Goal: Task Accomplishment & Management: Manage account settings

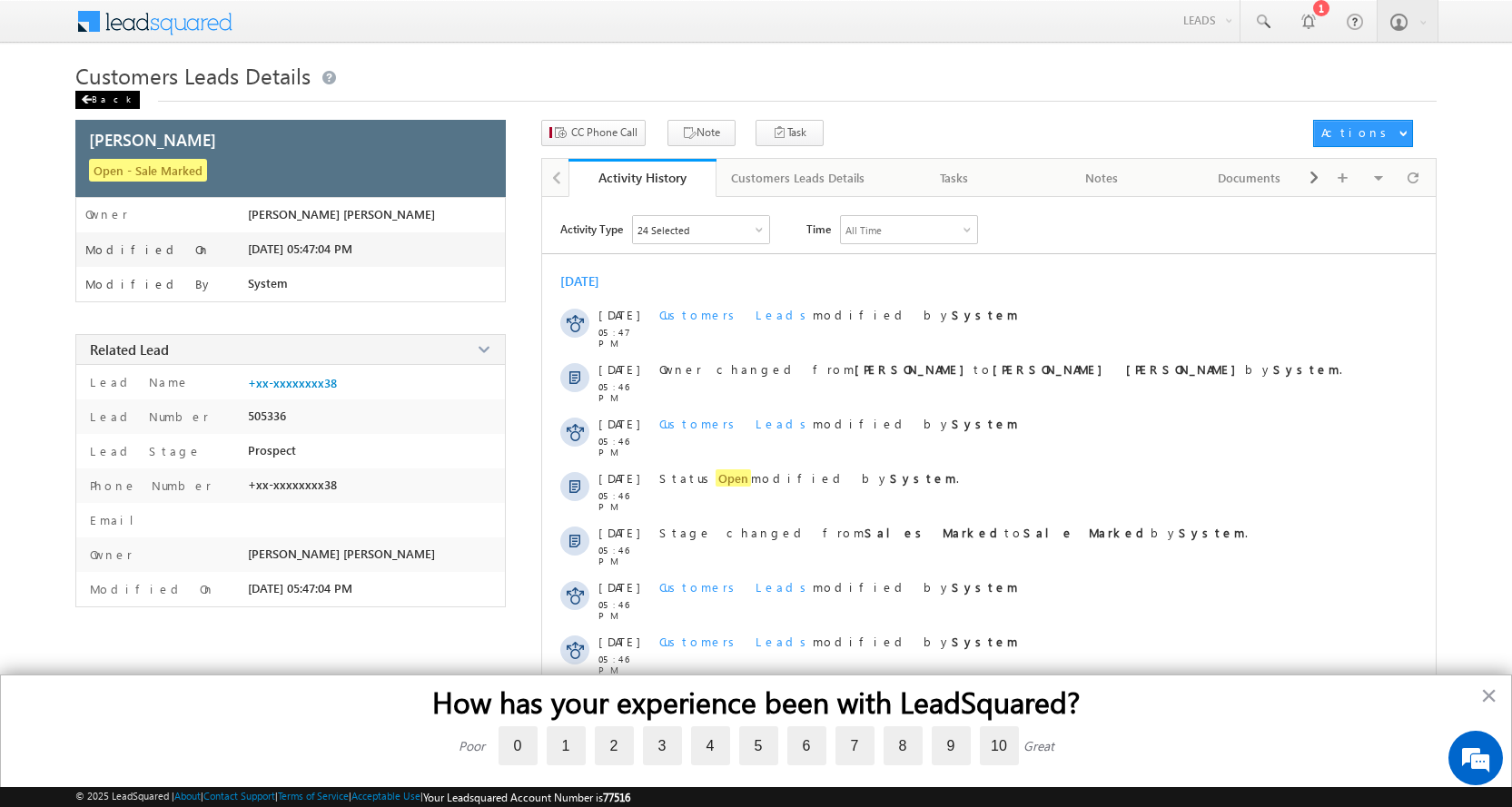
click at [98, 102] on div "Back" at bounding box center [107, 100] width 64 height 19
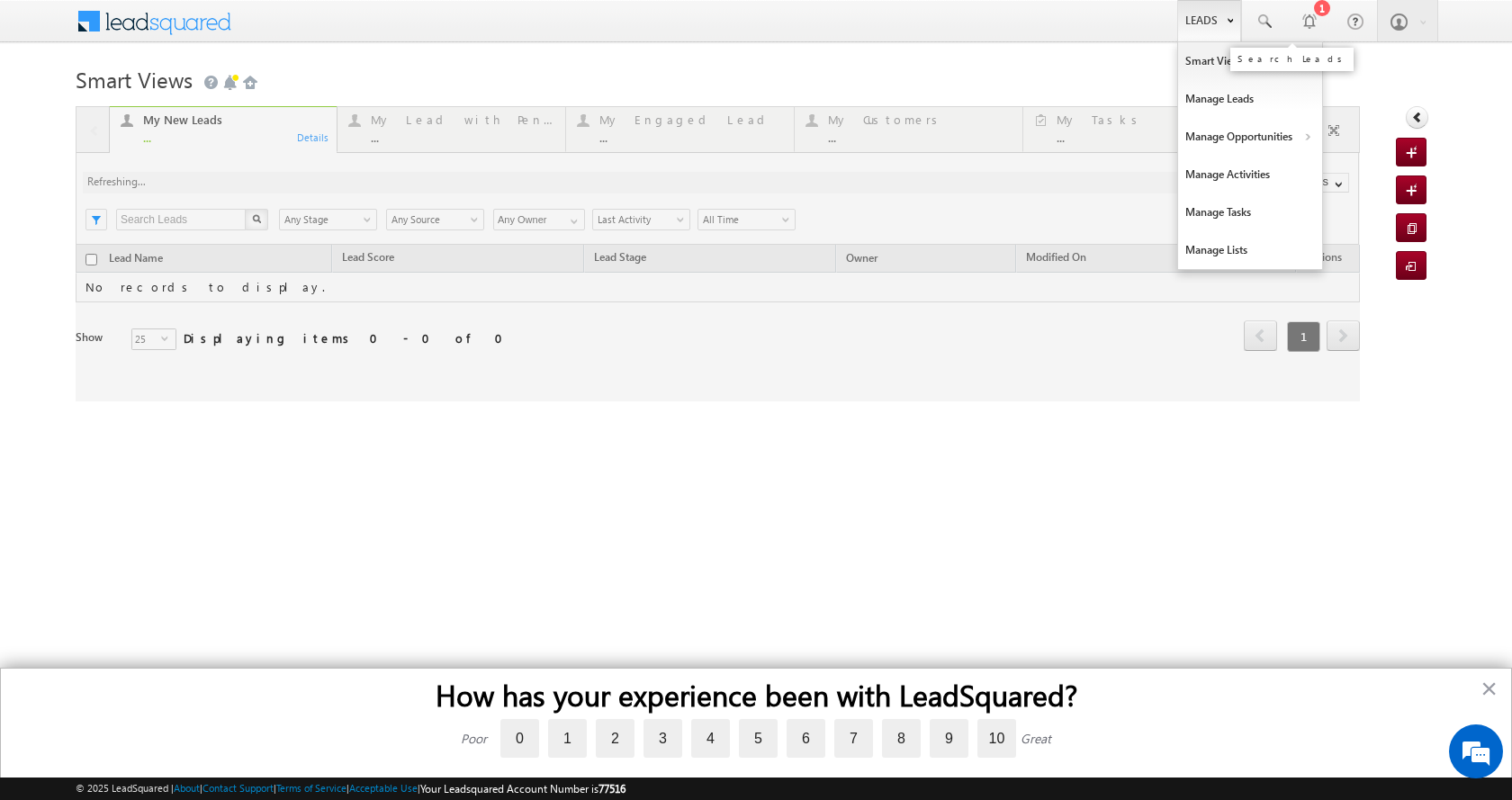
click at [1225, 16] on link "Leads" at bounding box center [1209, 20] width 64 height 41
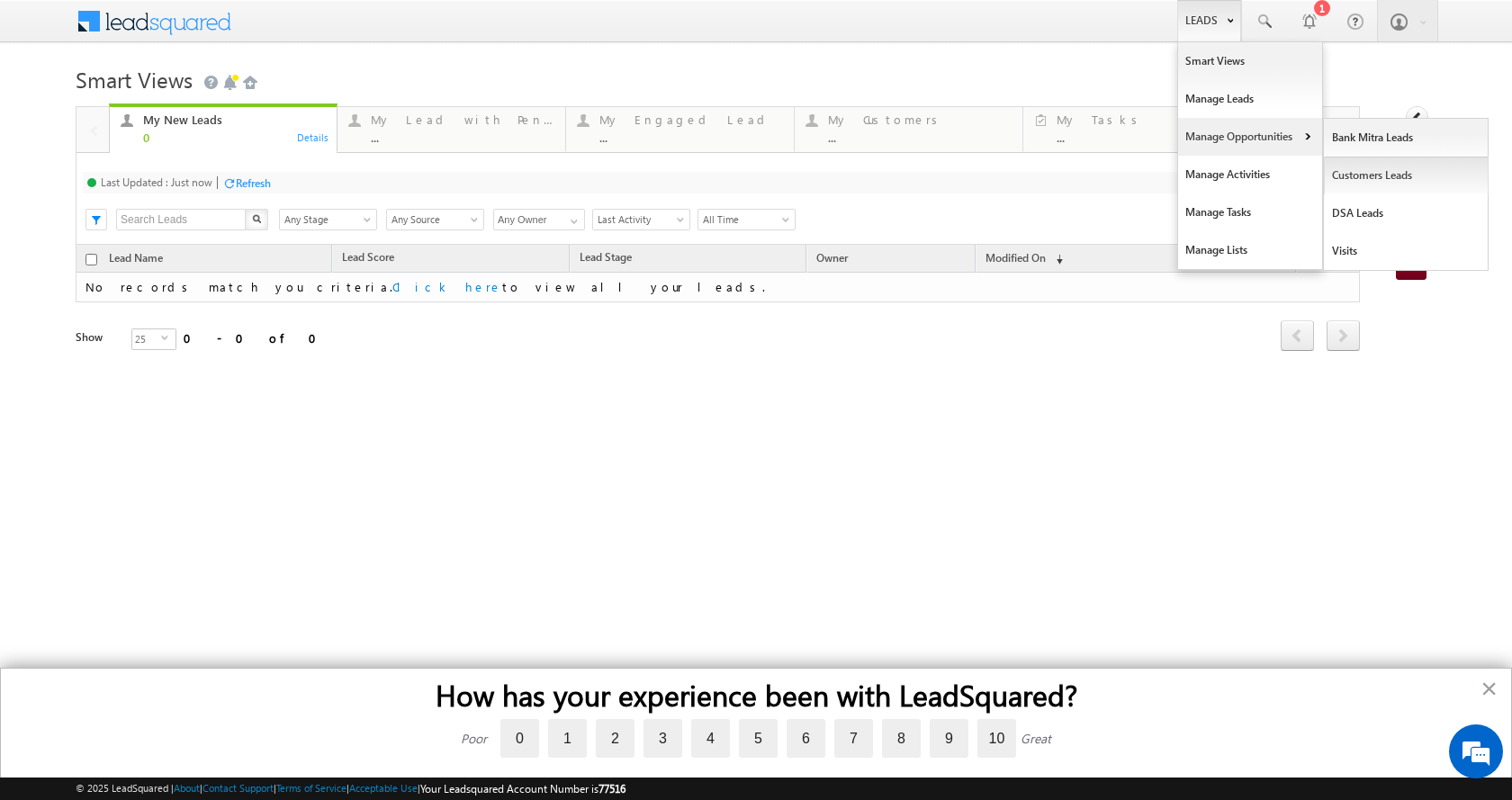
click at [1400, 175] on link "Customers Leads" at bounding box center [1406, 175] width 165 height 38
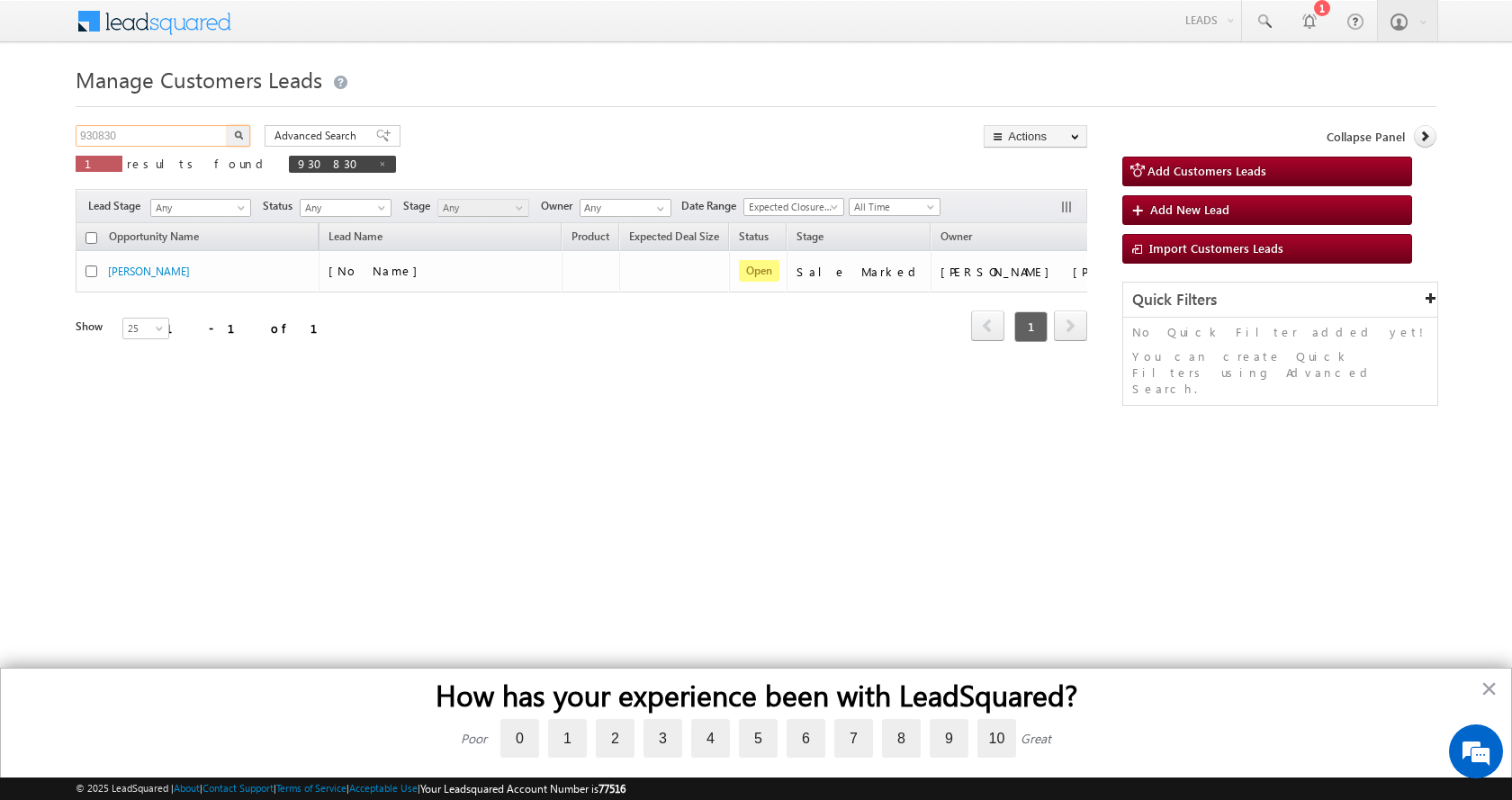
click at [106, 137] on input "930830" at bounding box center [152, 135] width 154 height 21
paste input "23767"
type input "923767"
click at [227, 125] on button "button" at bounding box center [238, 135] width 23 height 21
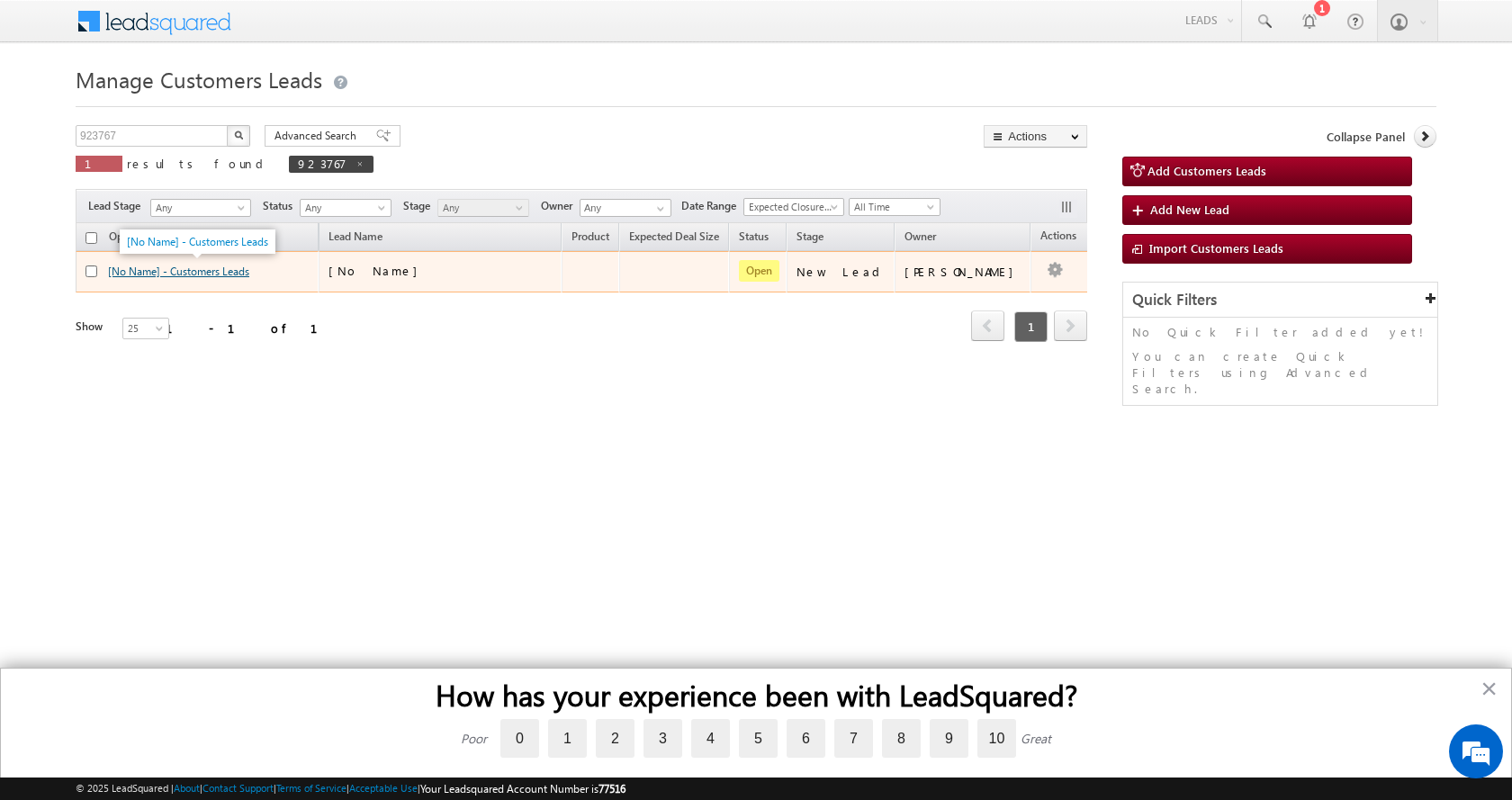
click at [205, 276] on link "[No Name] - Customers Leads" at bounding box center [178, 271] width 141 height 14
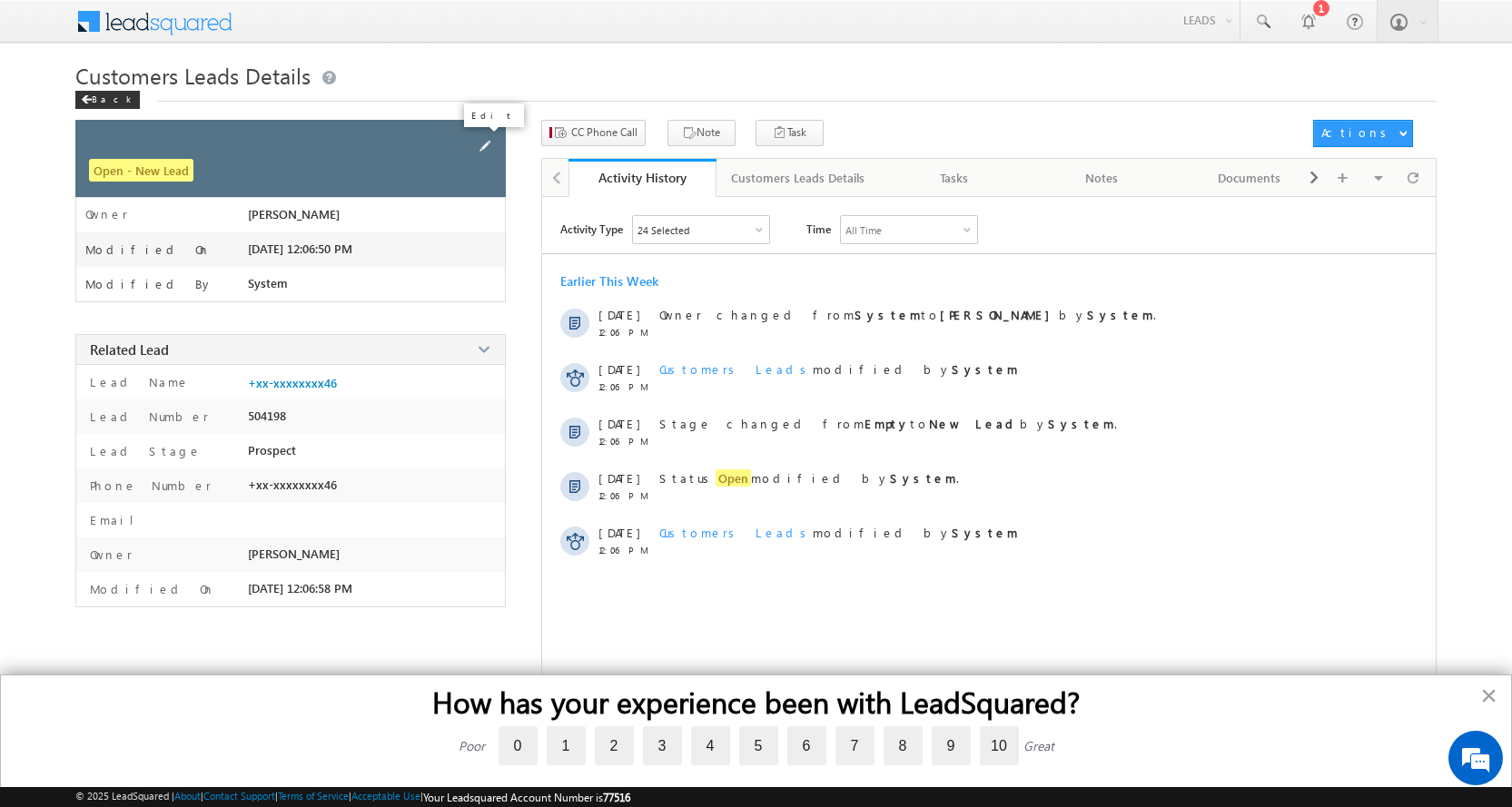
click at [484, 143] on span at bounding box center [484, 146] width 20 height 20
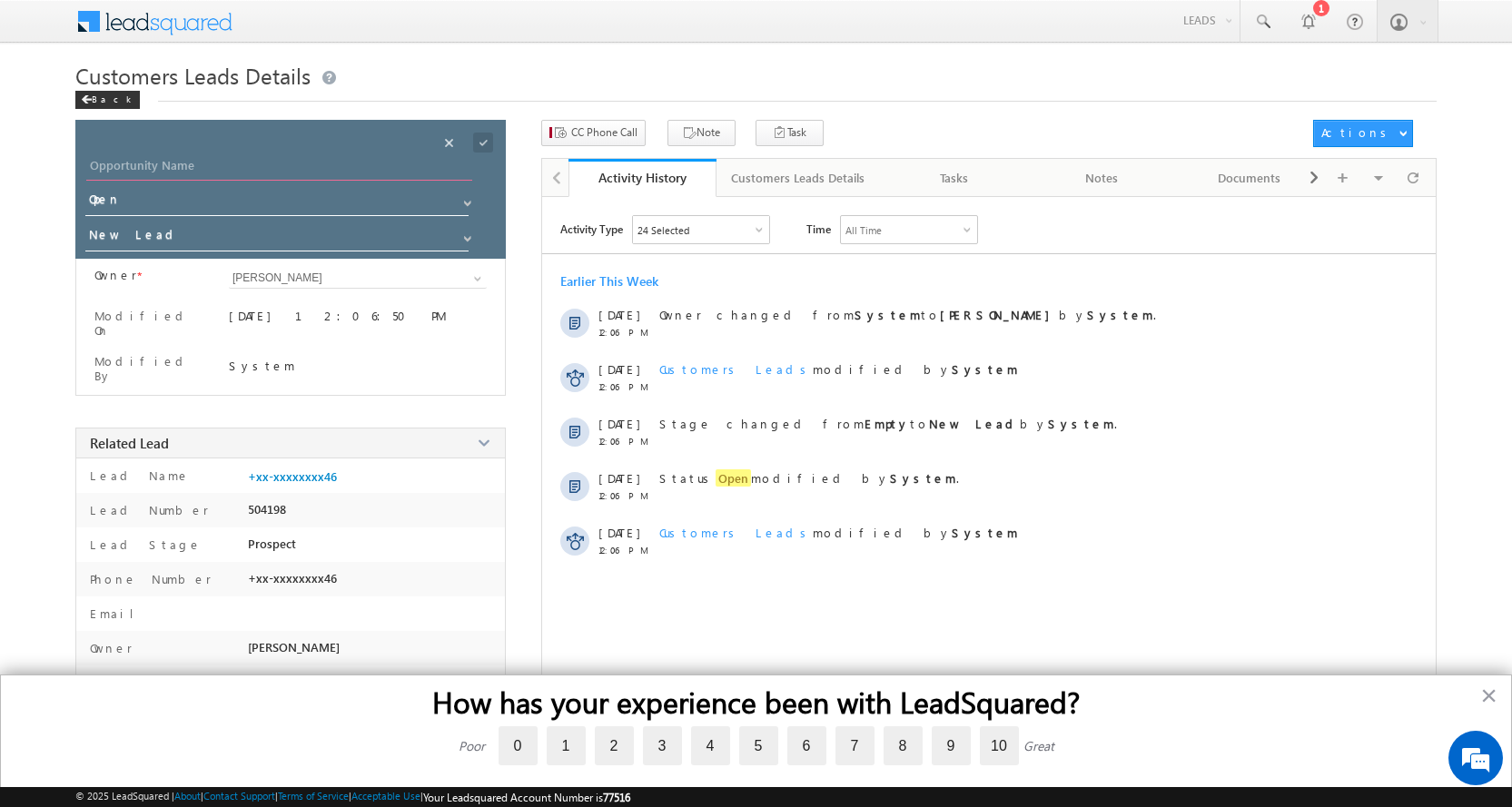
click at [88, 163] on input "Opportunity Name" at bounding box center [279, 167] width 386 height 25
paste input "PRADEEP SAMARTH"
type input "PRADEEP SAMARTH"
click at [470, 233] on span at bounding box center [468, 239] width 15 height 15
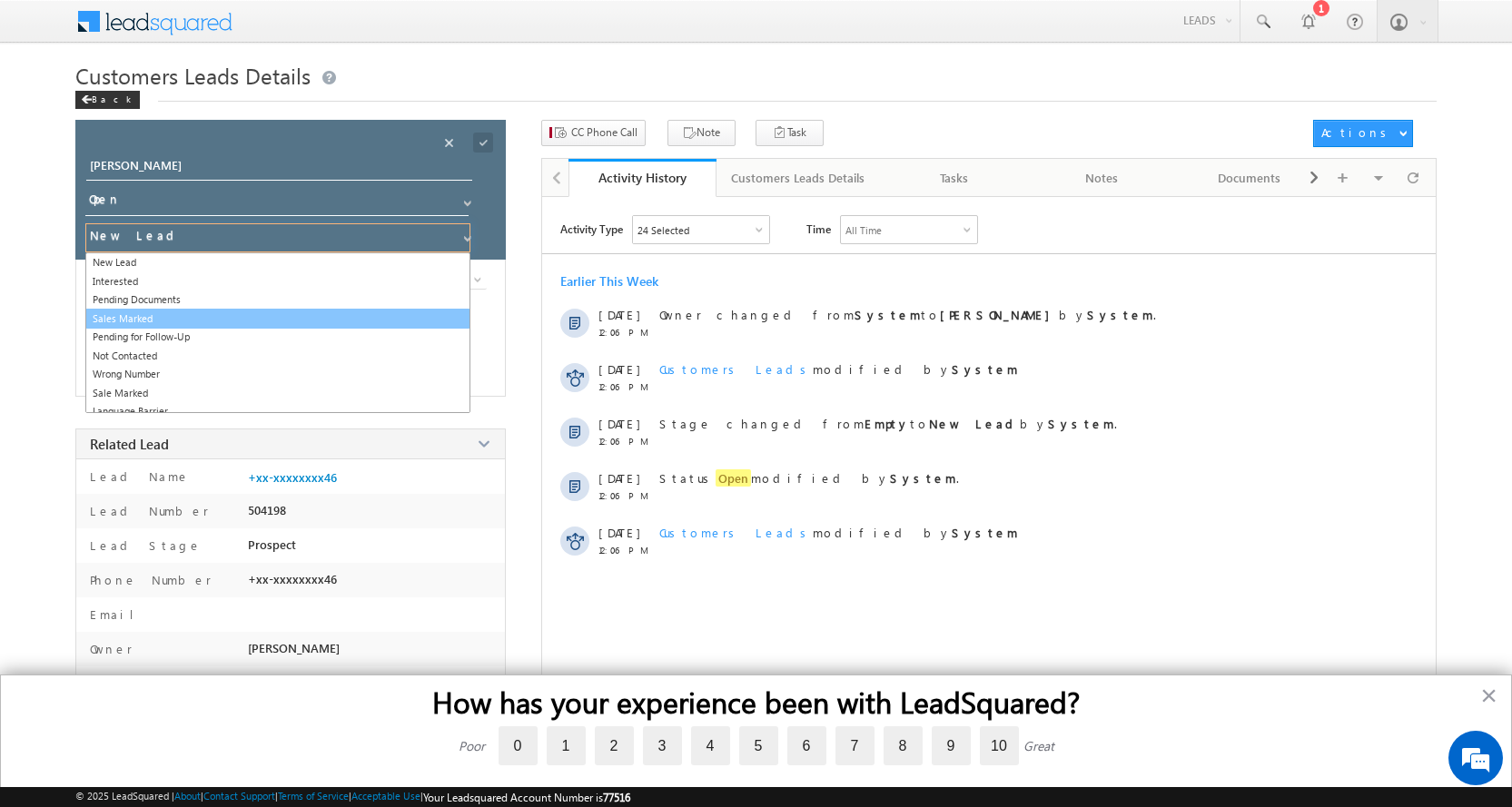
click at [154, 312] on link "Sales Marked" at bounding box center [278, 319] width 385 height 20
type input "Sales Marked"
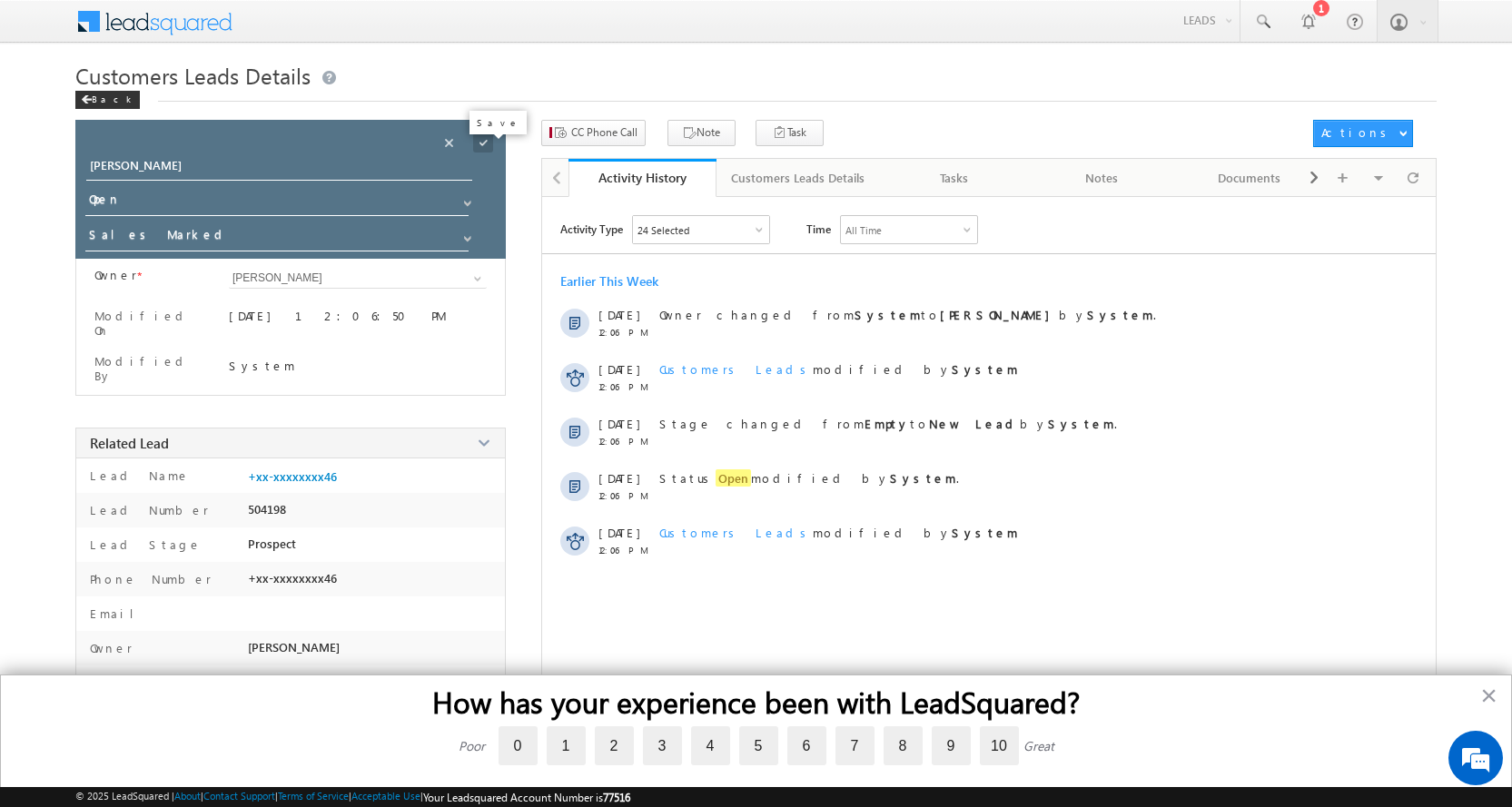
click at [484, 143] on span at bounding box center [483, 142] width 20 height 20
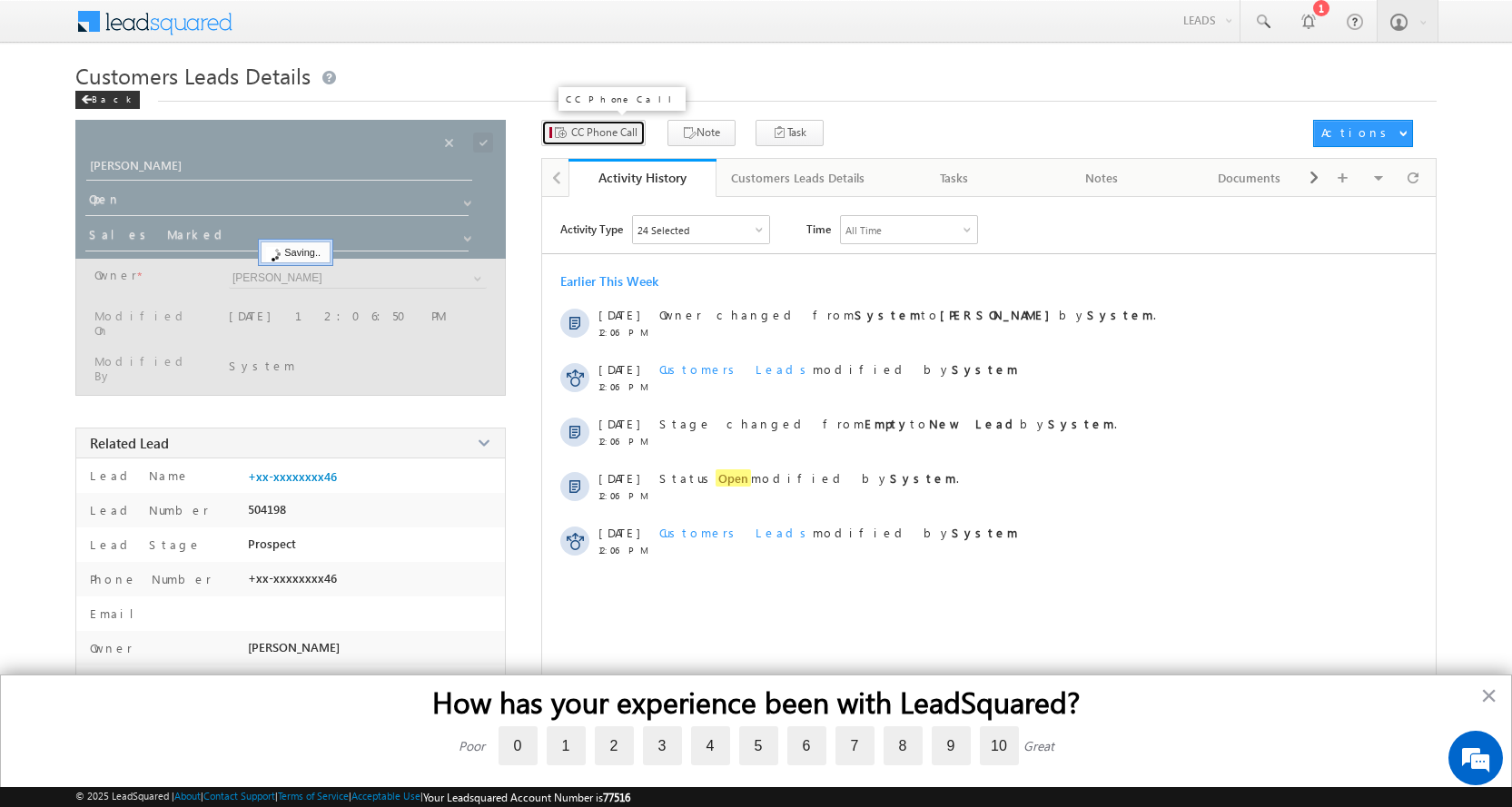
click at [605, 137] on span "CC Phone Call" at bounding box center [603, 133] width 66 height 17
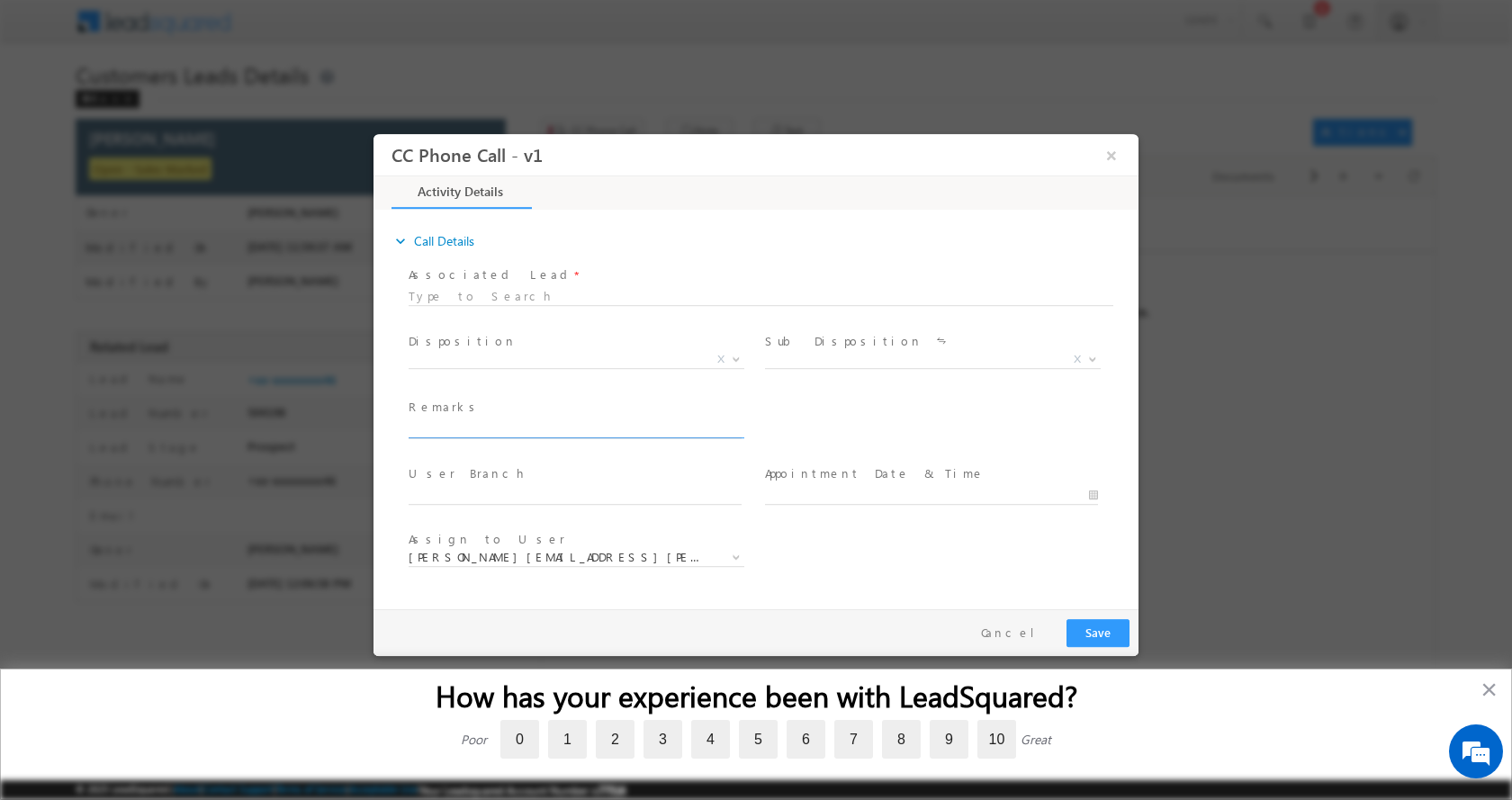
click at [463, 429] on input "text" at bounding box center [574, 429] width 333 height 18
paste input "PRADEEP SAMARTH-9325269046-HOME PURCHASE-PROPERTY IDENTIFICATION- YES-PV-16 L-L…"
type input "PRADEEP SAMARTH-9325269046-HOME PURCHASE-PROPERTY IDENTIFICATION- YES-PV-16 L-L…"
click at [741, 359] on b at bounding box center [736, 358] width 11 height 6
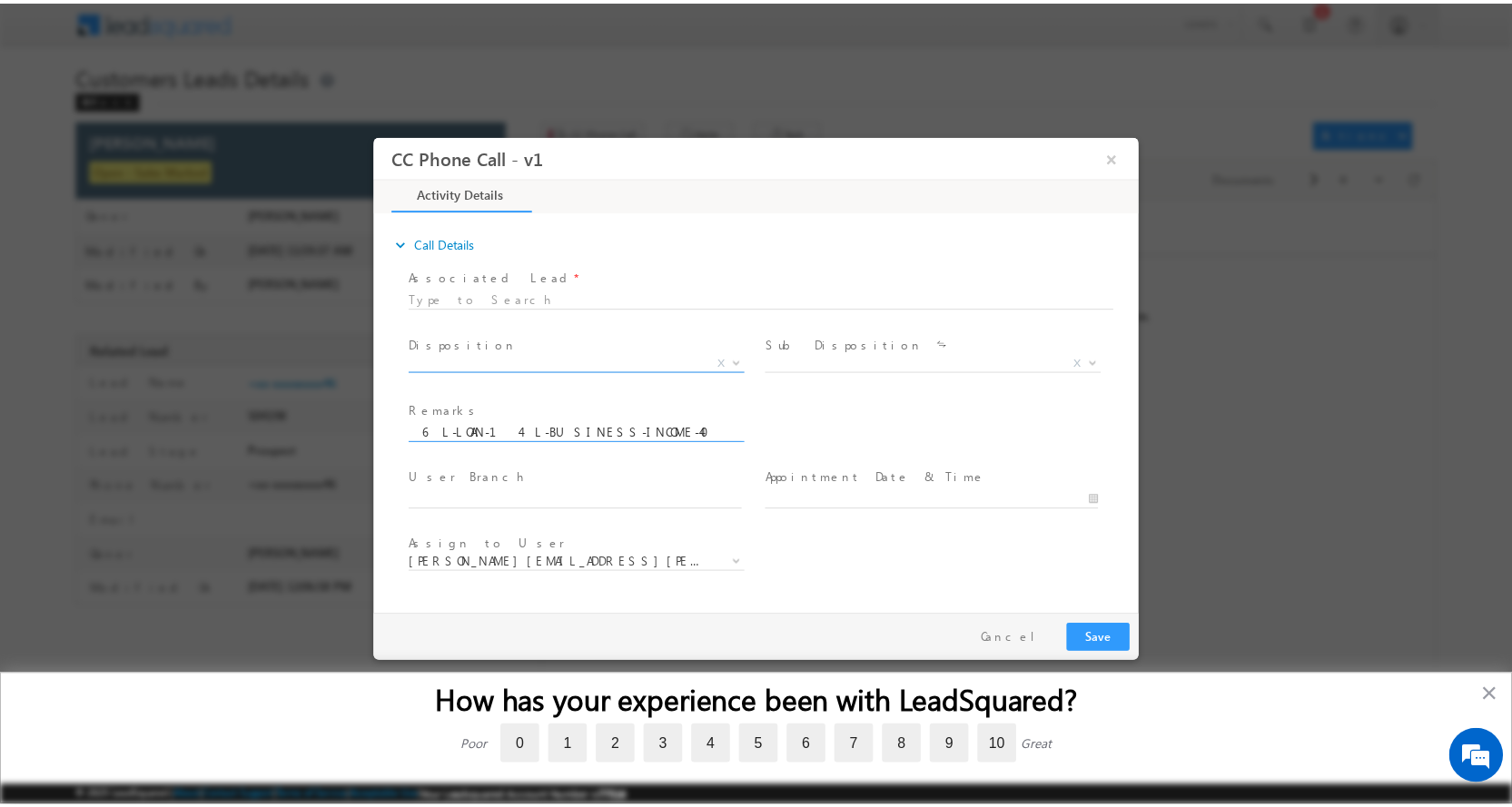
scroll to position [0, 0]
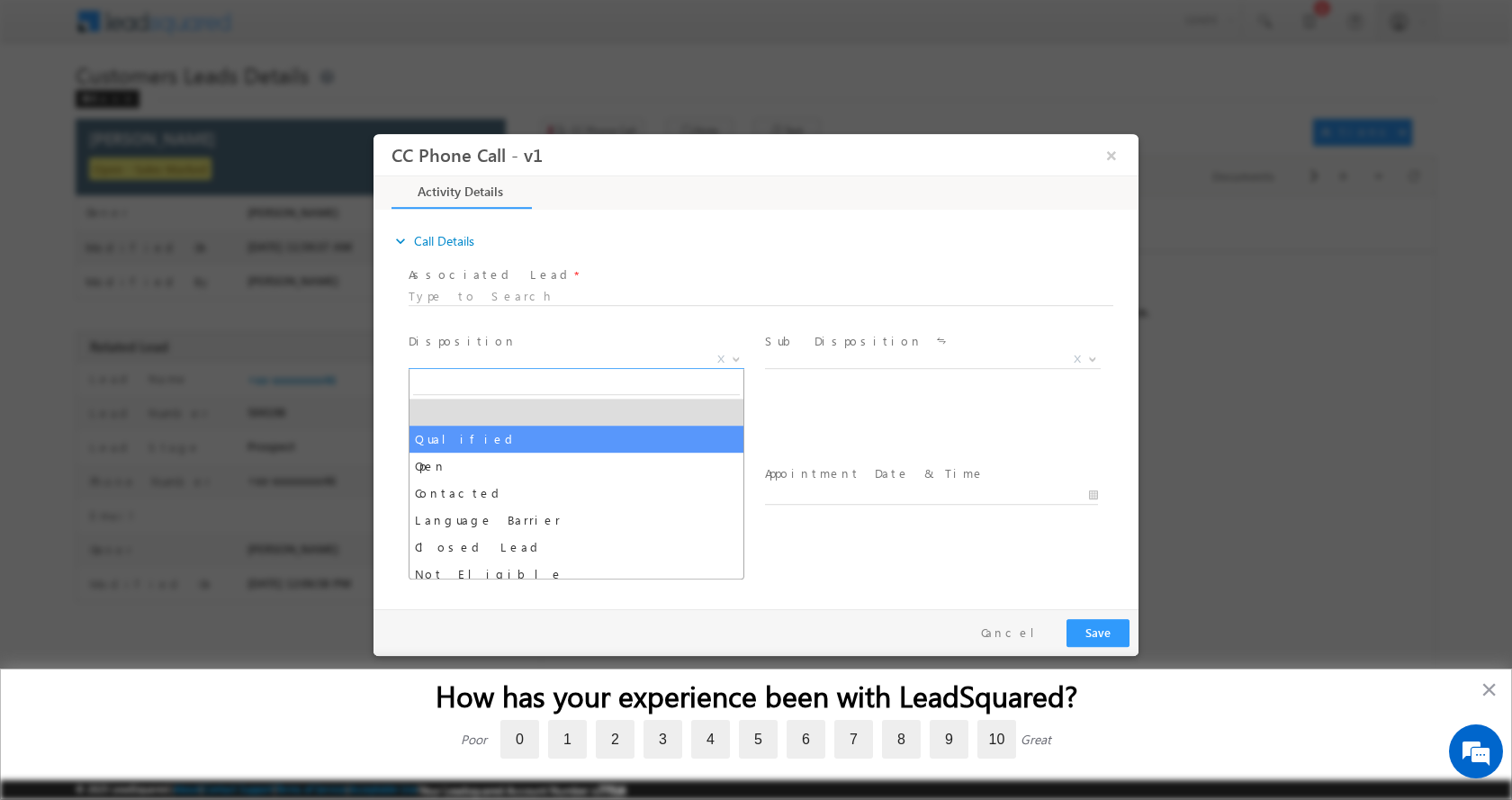
select select "Qualified"
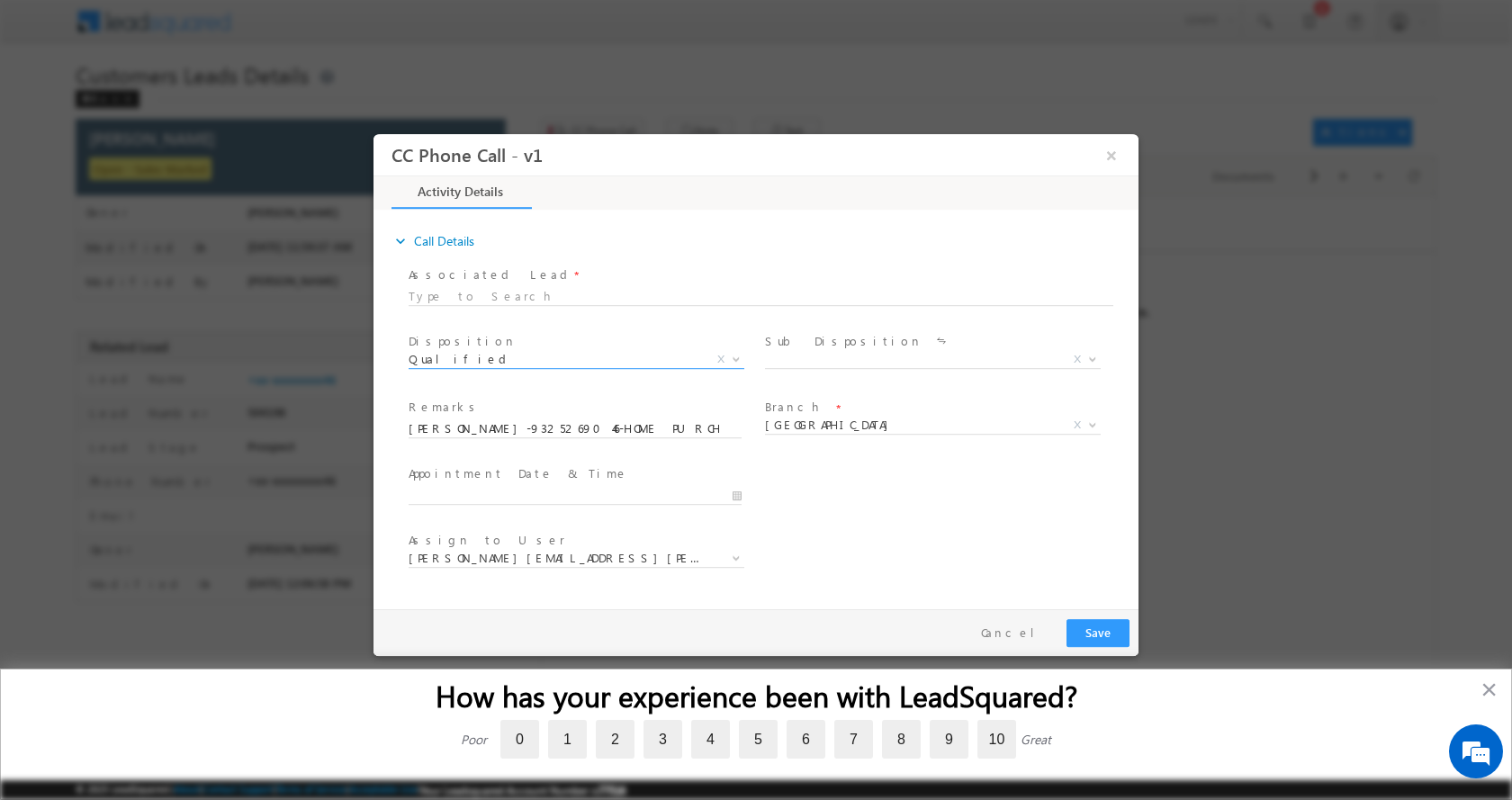
click at [1102, 353] on div "Sale Marked X" at bounding box center [939, 361] width 349 height 20
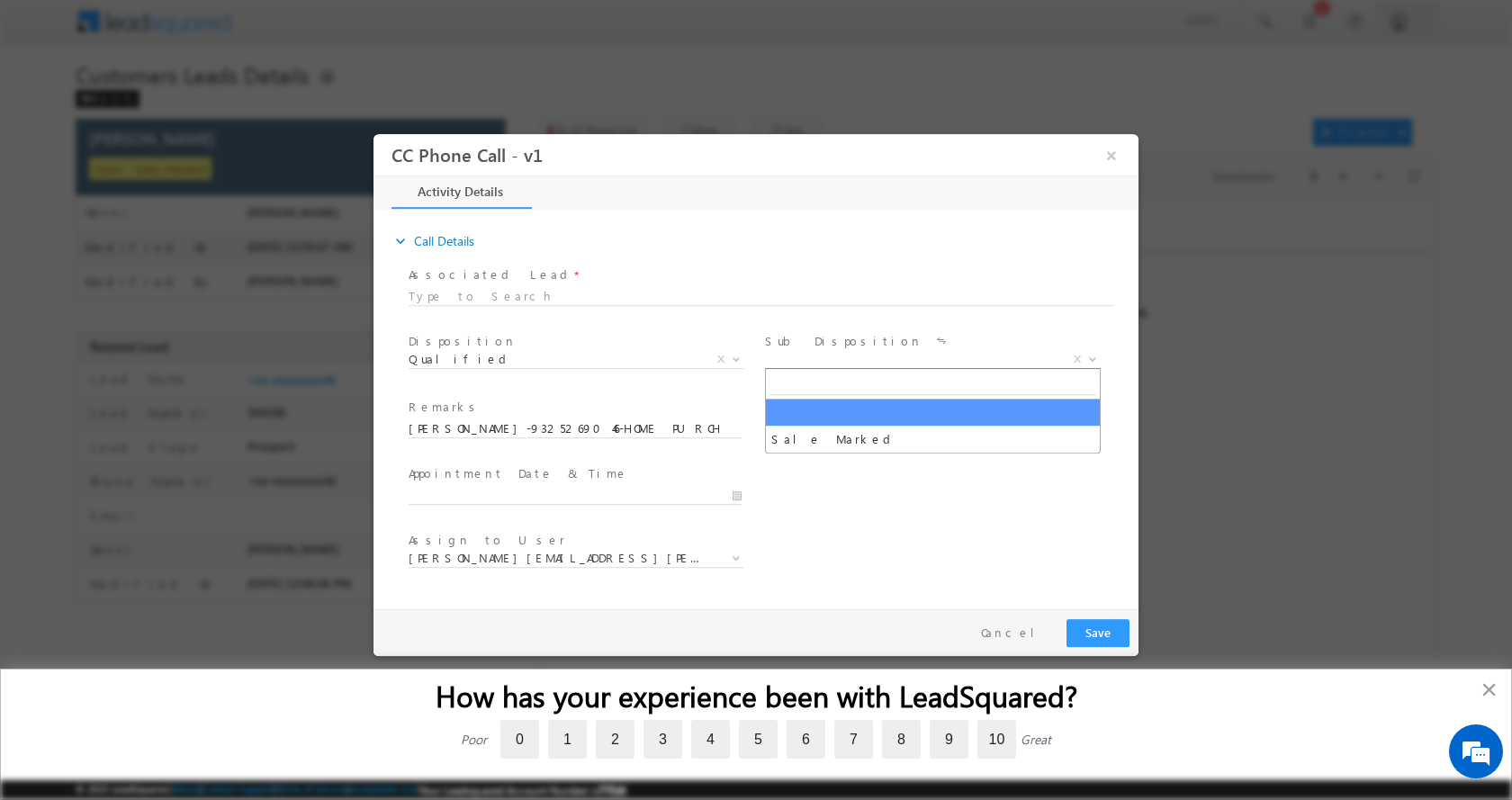
click at [1089, 355] on b at bounding box center [1093, 358] width 11 height 6
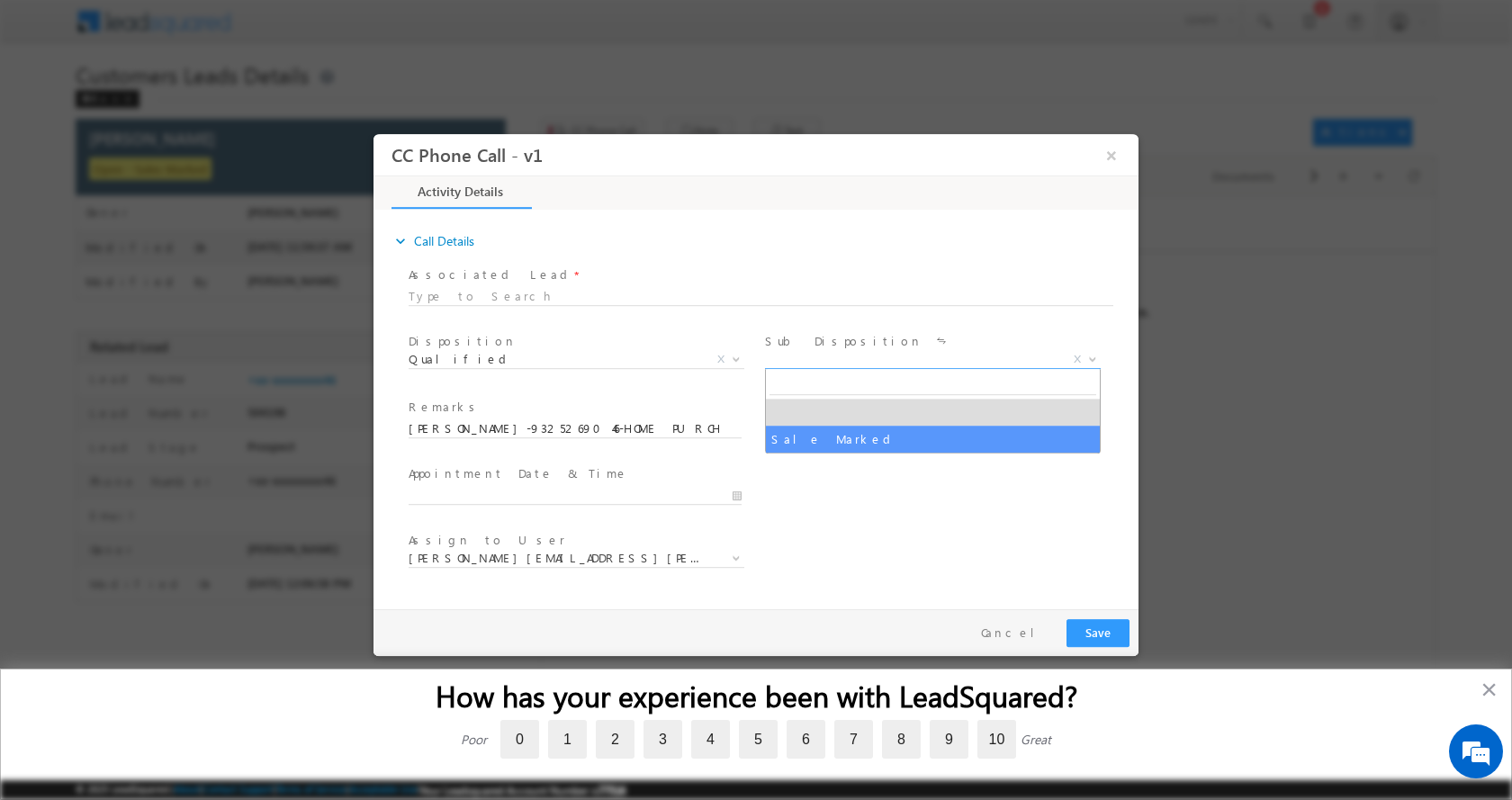
select select "Sale Marked"
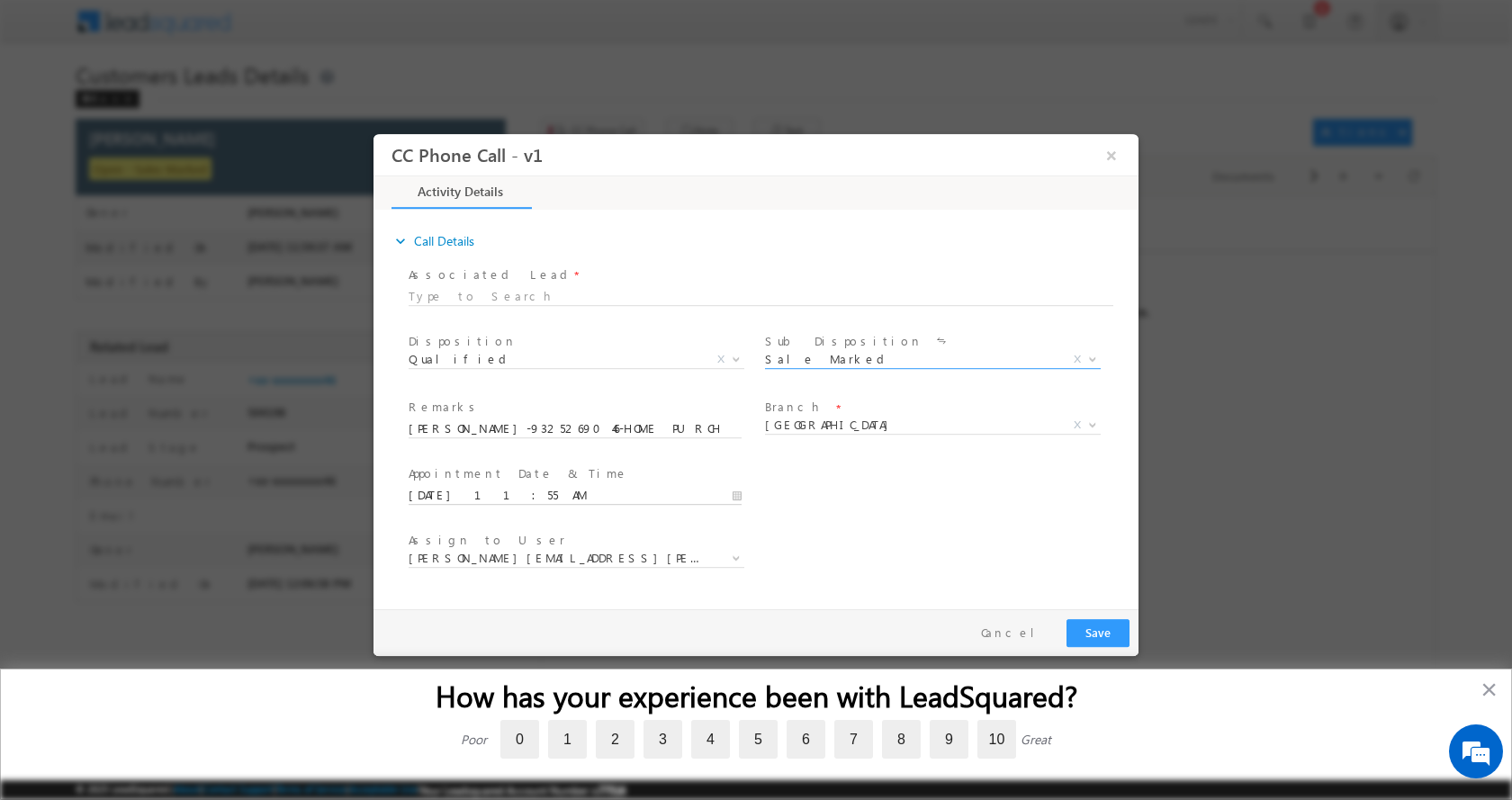
click at [730, 492] on input "09/25/2025 11:55 AM" at bounding box center [574, 495] width 333 height 18
type input "09/26/2025 12:55 PM"
type input "12"
click at [478, 466] on span at bounding box center [477, 465] width 13 height 14
type input "09/26/2025 1:55 PM"
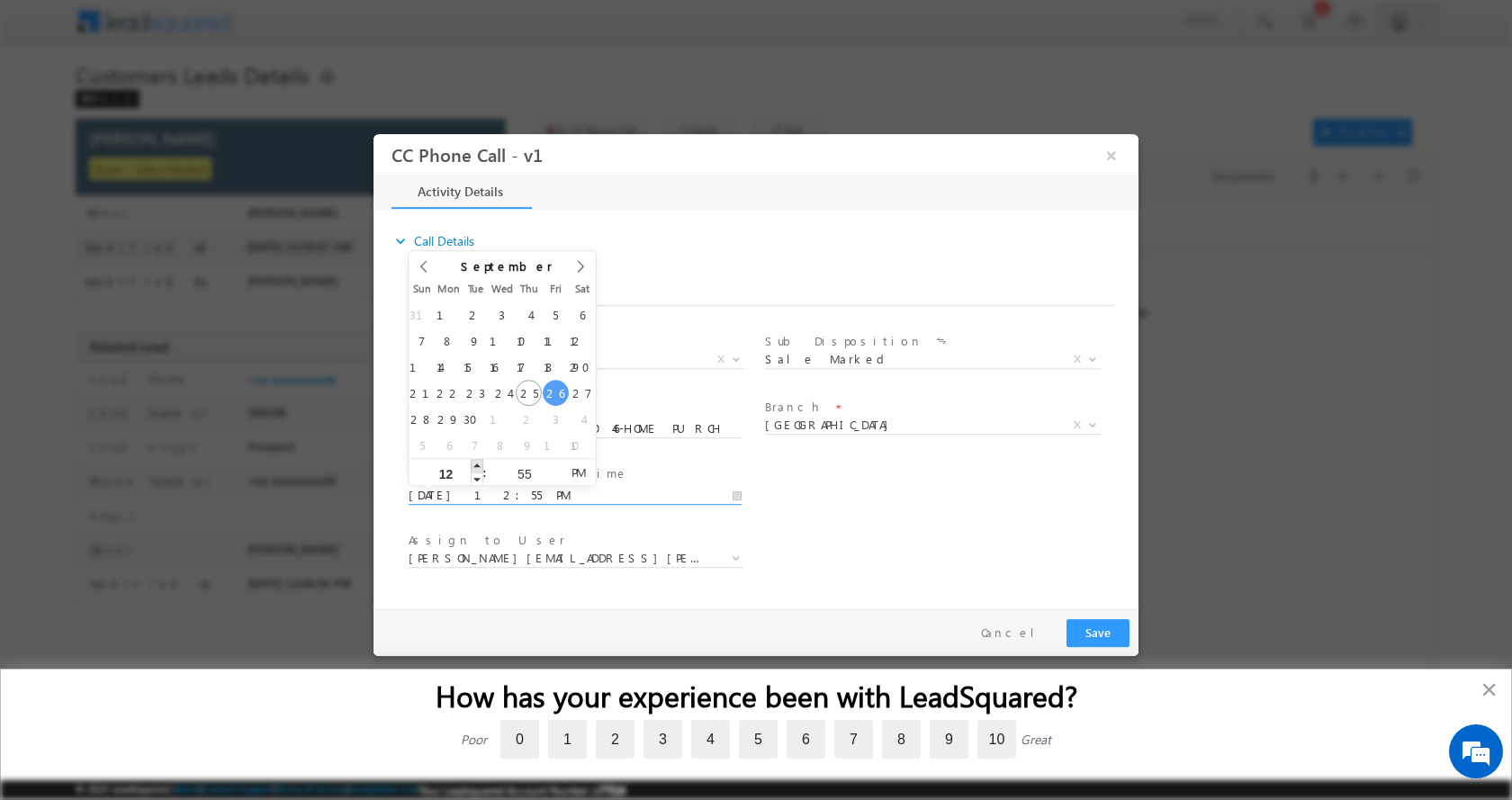
type input "01"
click at [478, 466] on span at bounding box center [477, 465] width 13 height 14
type input "09/26/2025 2:55 PM"
type input "02"
click at [478, 466] on span at bounding box center [477, 465] width 13 height 14
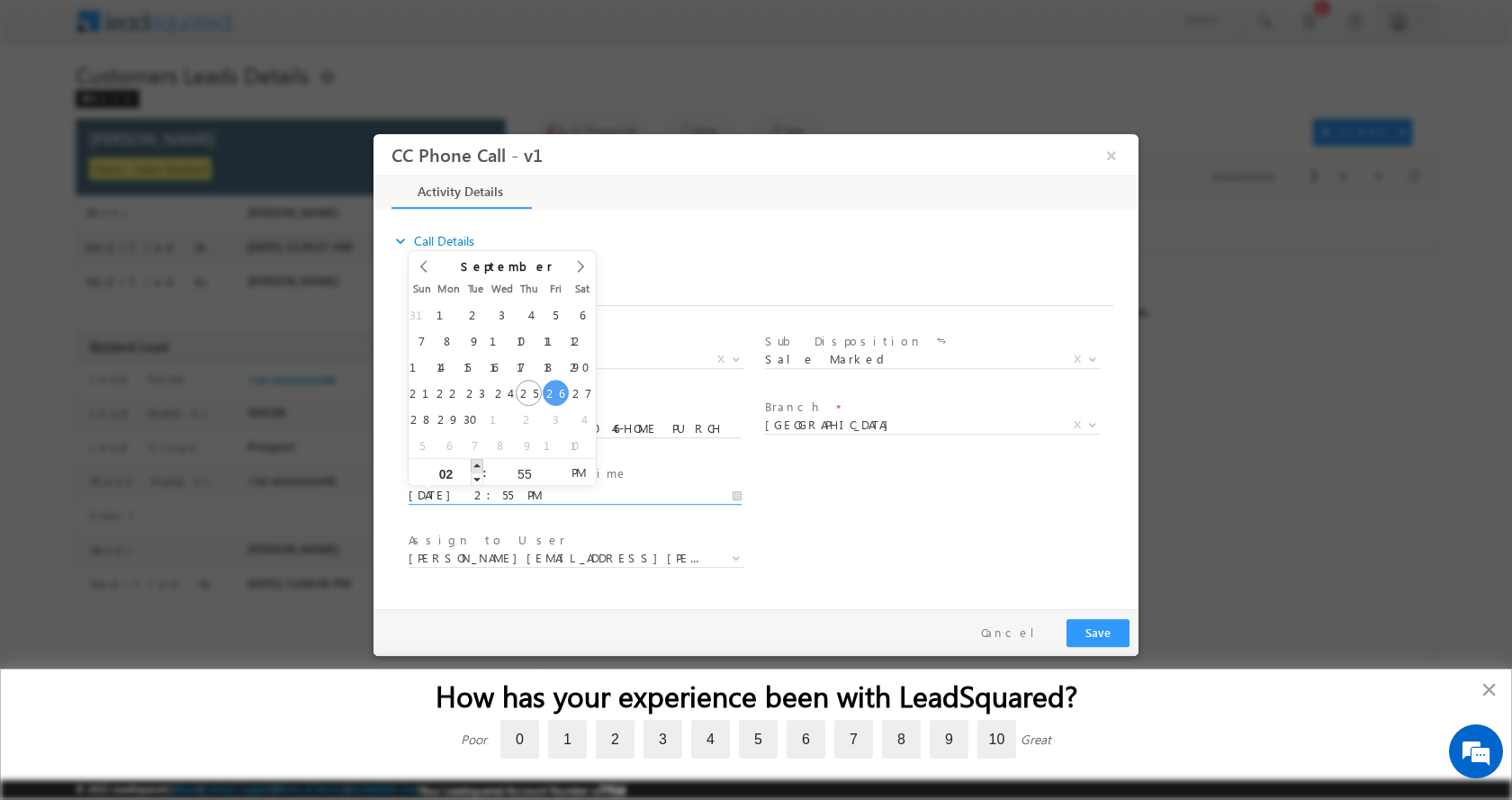
type input "09/26/2025 3:55 PM"
type input "03"
click at [478, 466] on span at bounding box center [477, 465] width 13 height 14
click at [1094, 631] on button "Save" at bounding box center [1098, 632] width 63 height 28
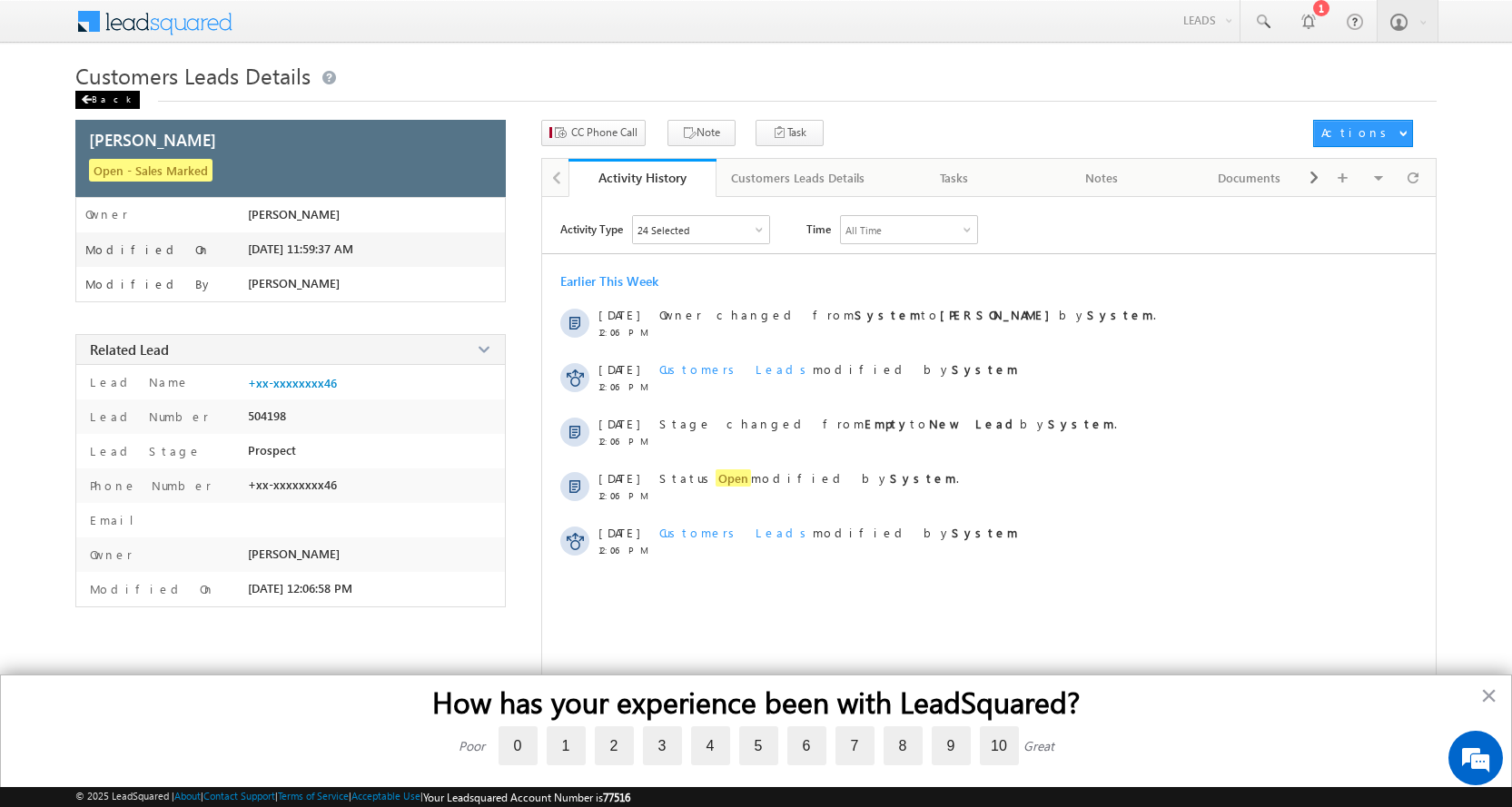
click at [113, 103] on div "Back" at bounding box center [107, 100] width 64 height 19
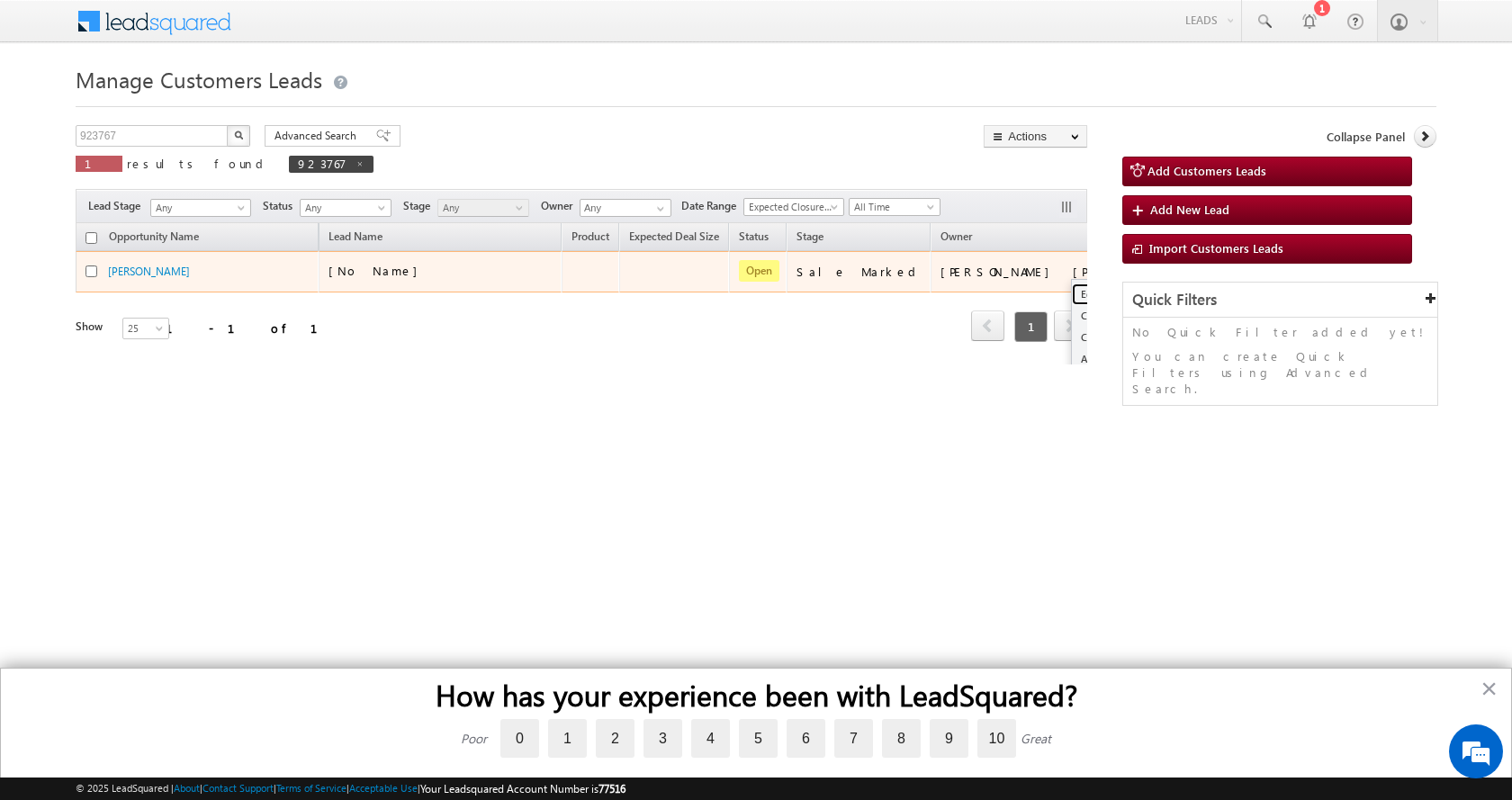
click at [1072, 292] on link "Edit" at bounding box center [1117, 294] width 90 height 21
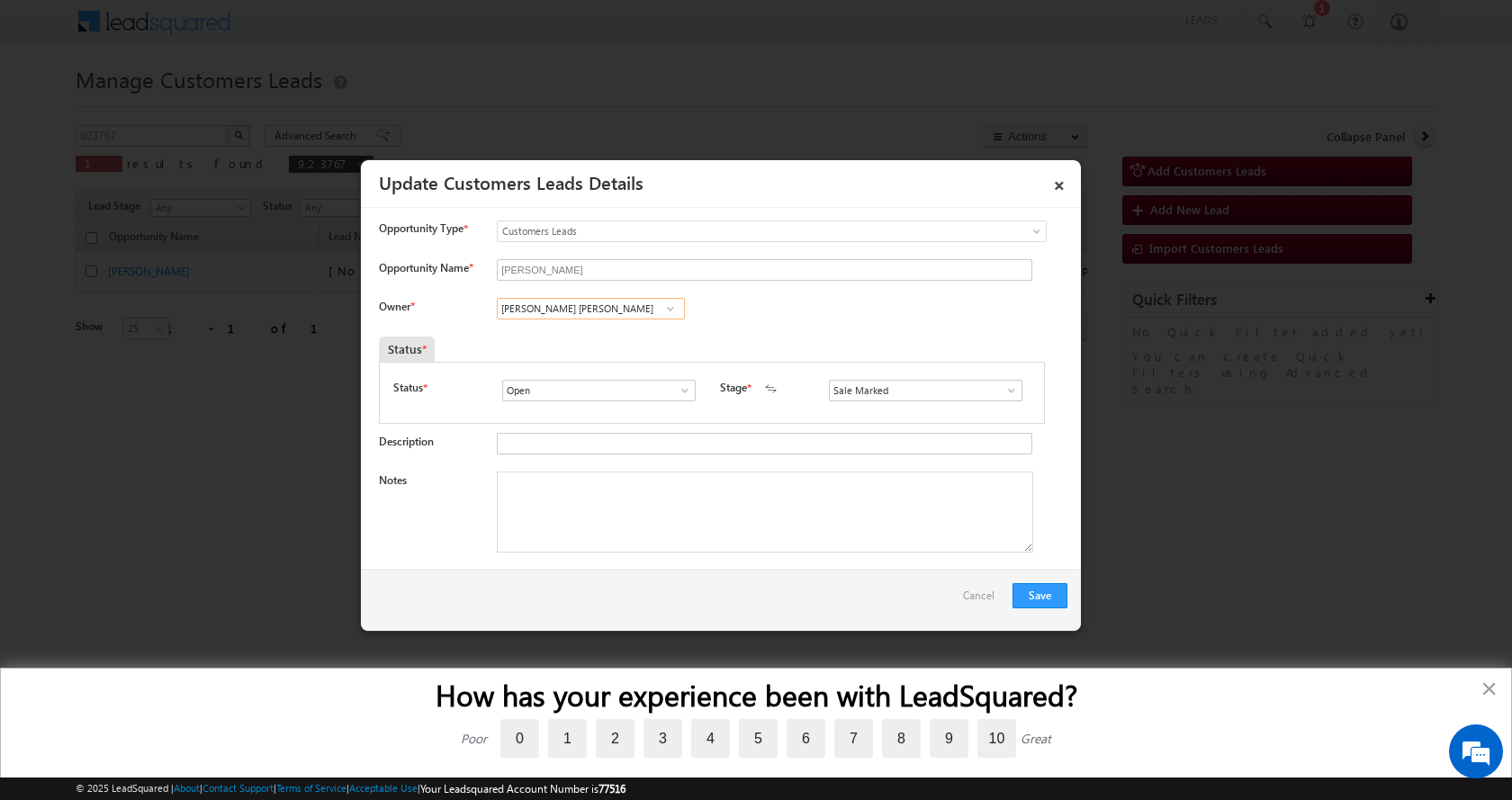
click at [561, 312] on input "Ankush Balkrushn Deulkar" at bounding box center [591, 308] width 188 height 21
paste input "shish Kailash Bhati"
click at [602, 331] on link "Ashish Kailash Bhati ashish.bhati@sgrlimited.in" at bounding box center [591, 336] width 188 height 34
type input "[PERSON_NAME] [PERSON_NAME]"
click at [558, 505] on textarea "Notes" at bounding box center [765, 512] width 536 height 81
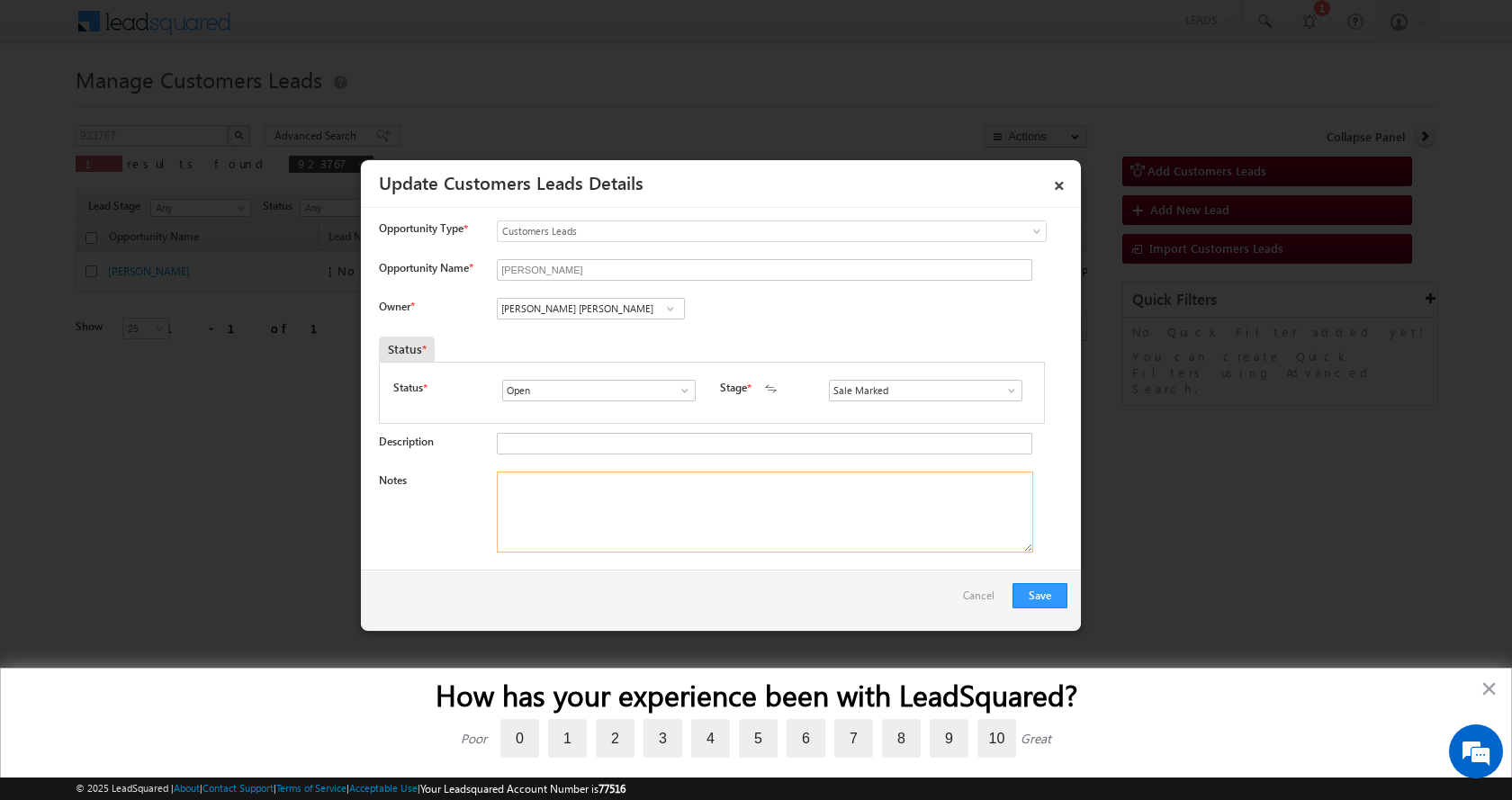
paste textarea "PRADEEP SAMARTH-9325269046-HOME PURCHASE-PROPERTY IDENTIFICATION- YES-PV-16 L-L…"
type textarea "PRADEEP SAMARTH-9325269046-HOME PURCHASE-PROPERTY IDENTIFICATION- YES-PV-16 L-L…"
click at [1037, 586] on button "Save" at bounding box center [1040, 595] width 55 height 25
